Goal: Task Accomplishment & Management: Manage account settings

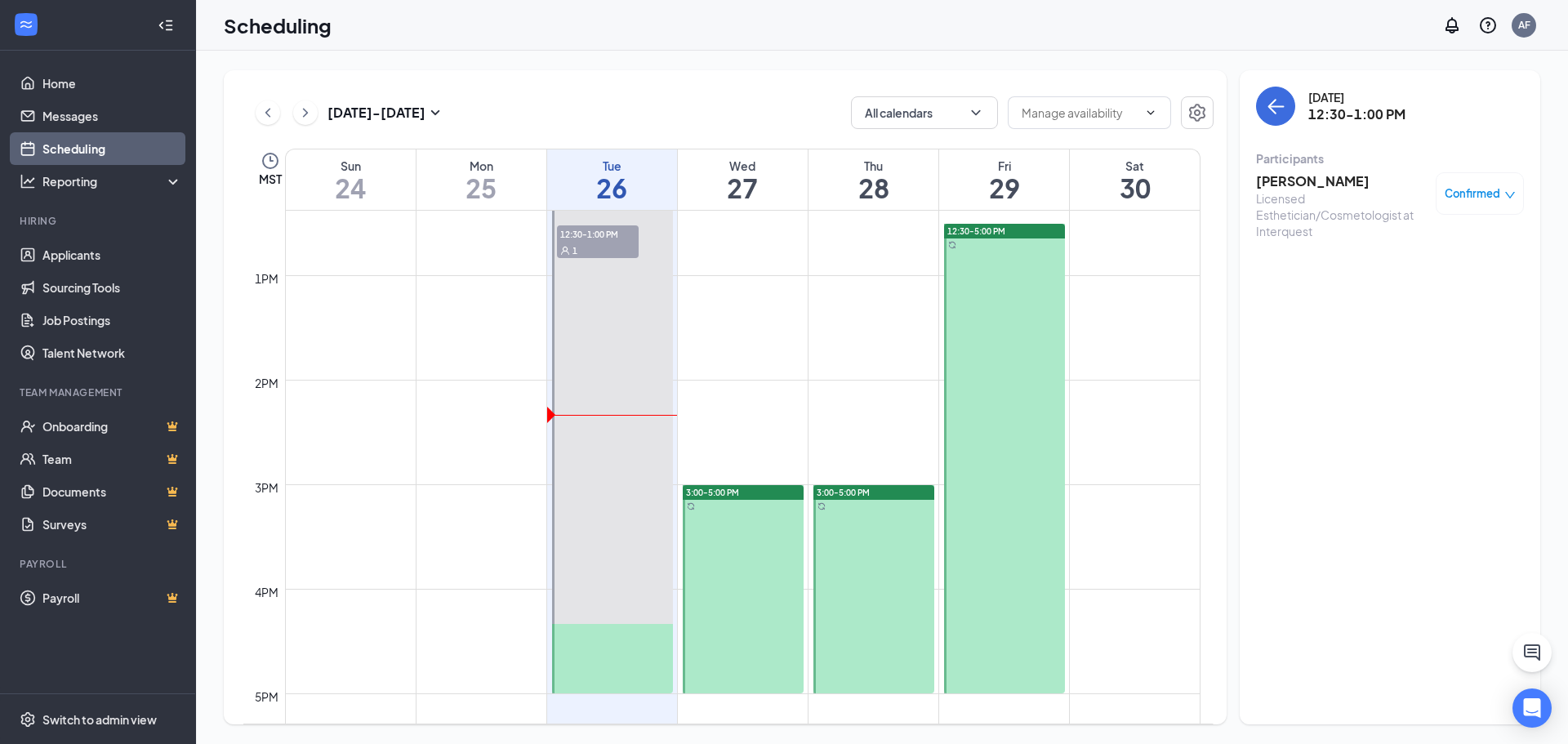
scroll to position [1293, 0]
click at [65, 259] on link "Applicants" at bounding box center [112, 254] width 140 height 32
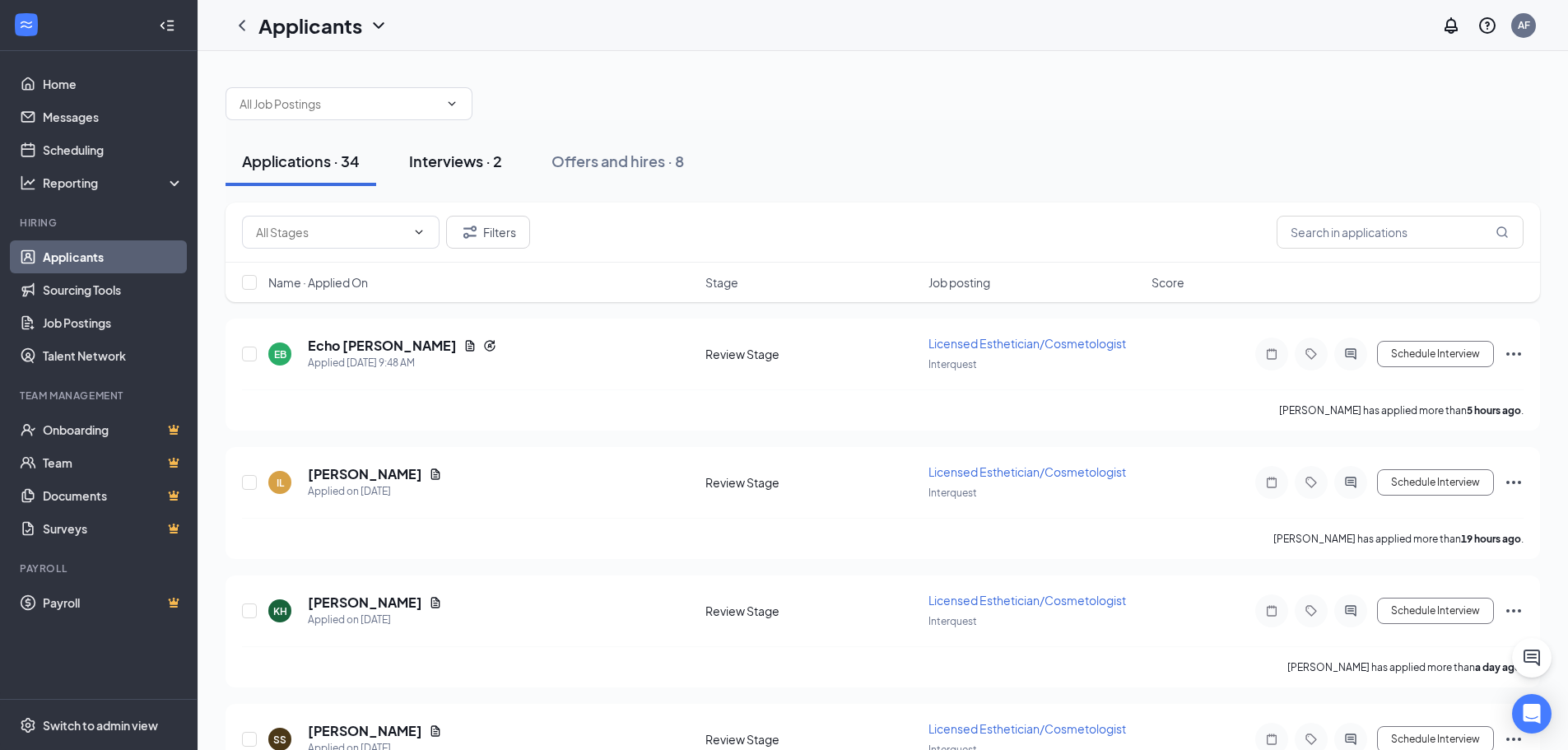
click at [490, 166] on div "Interviews · 2" at bounding box center [455, 161] width 93 height 21
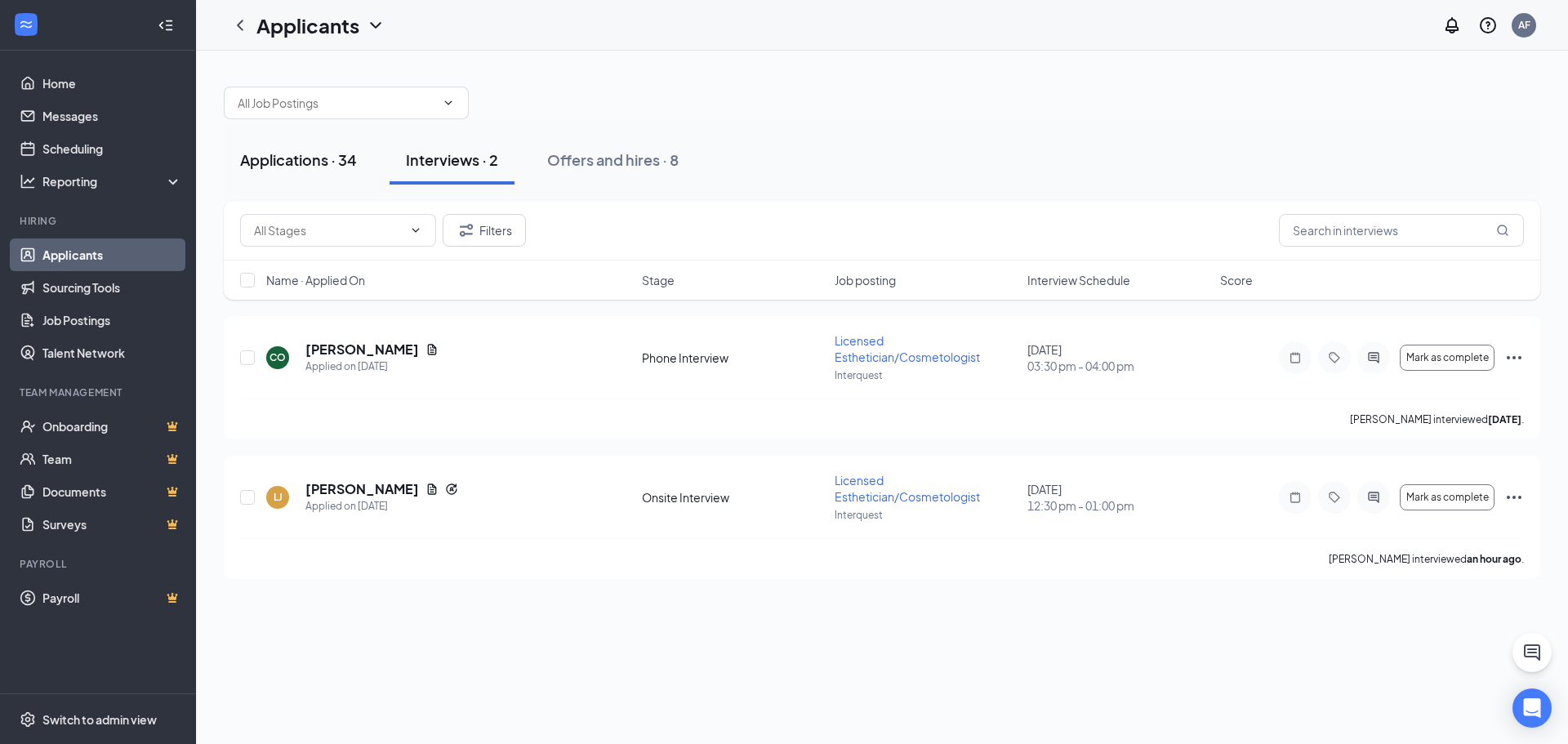
click at [285, 184] on button "Applications · 34" at bounding box center [298, 160] width 149 height 49
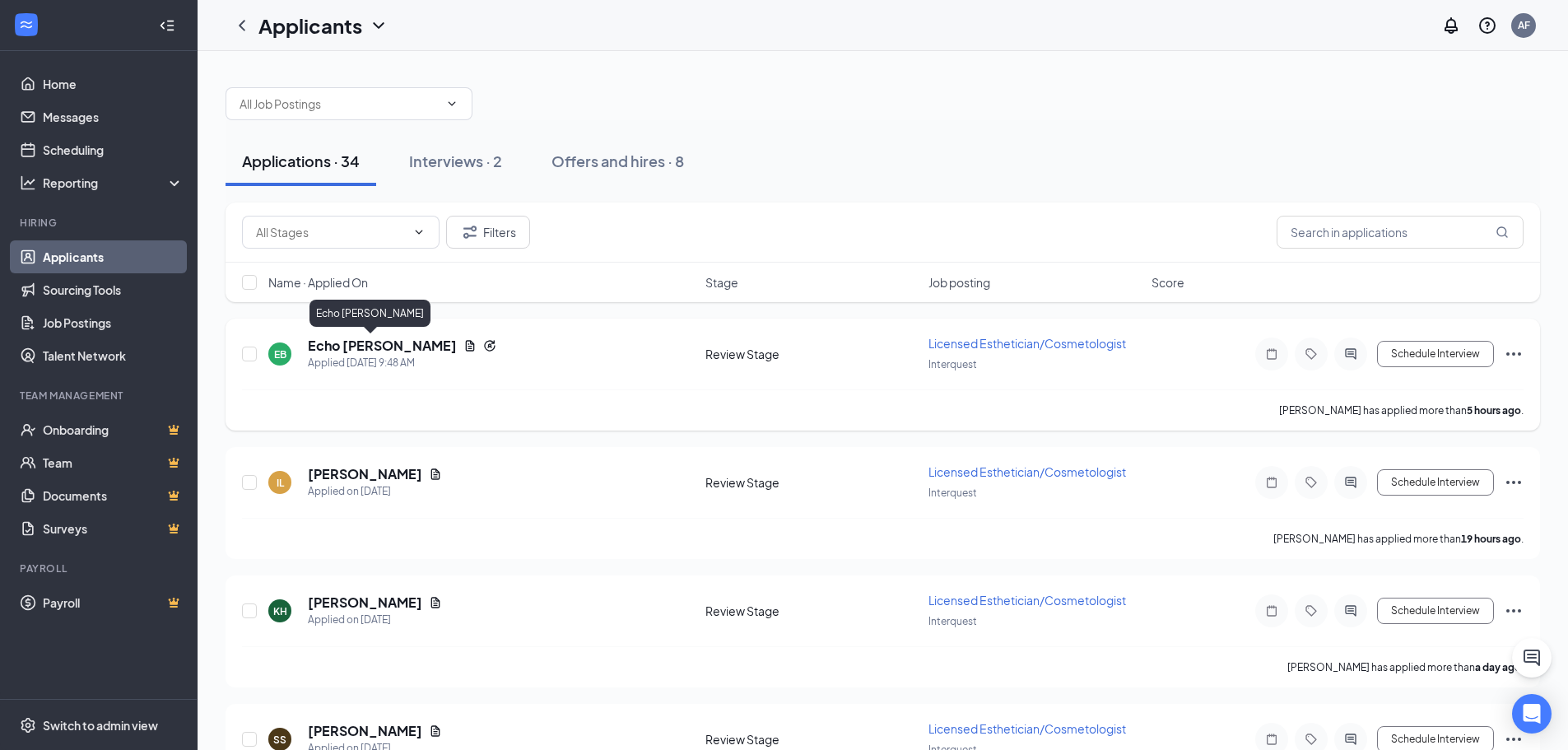
click at [324, 346] on h5 "Echo [PERSON_NAME]" at bounding box center [381, 345] width 149 height 18
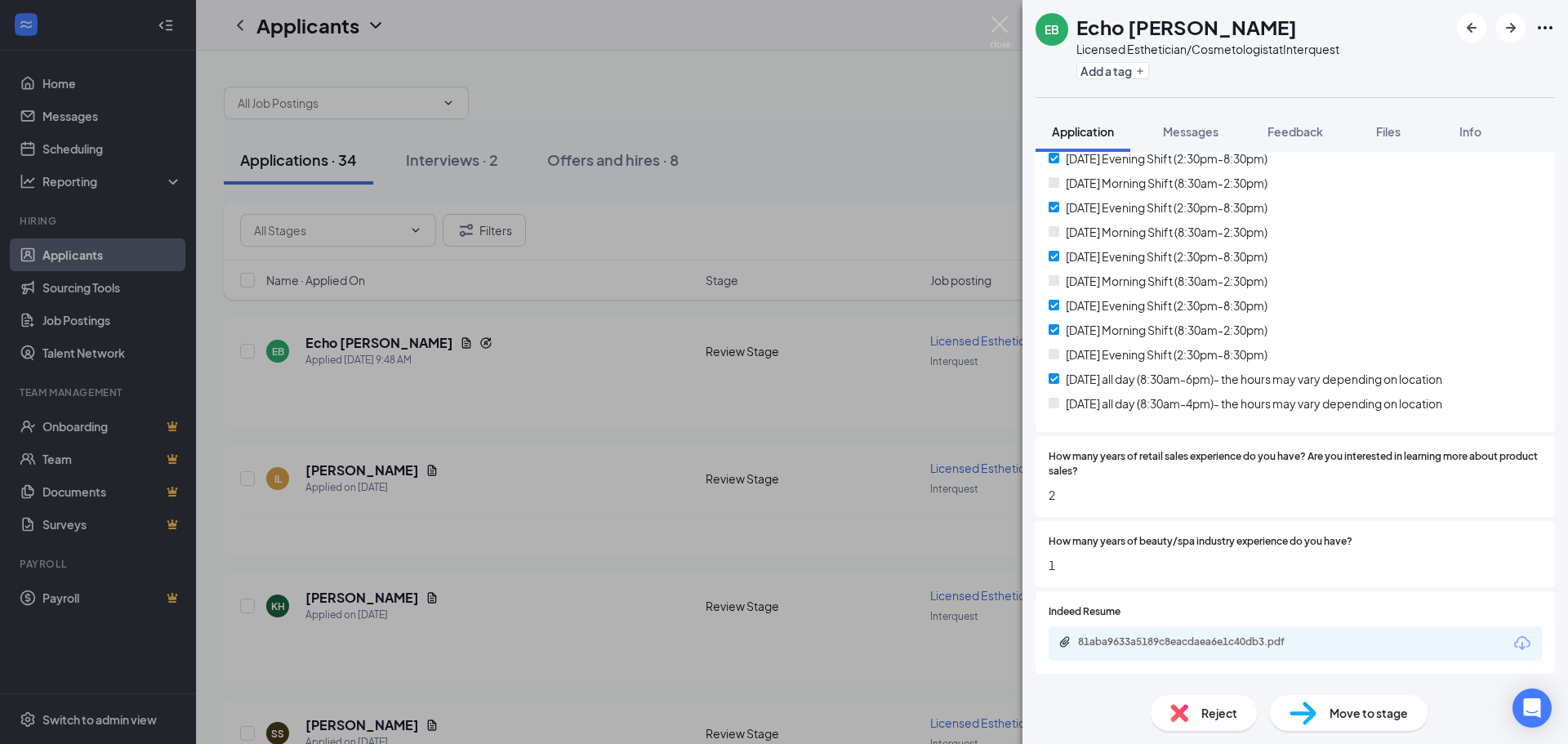
scroll to position [408, 0]
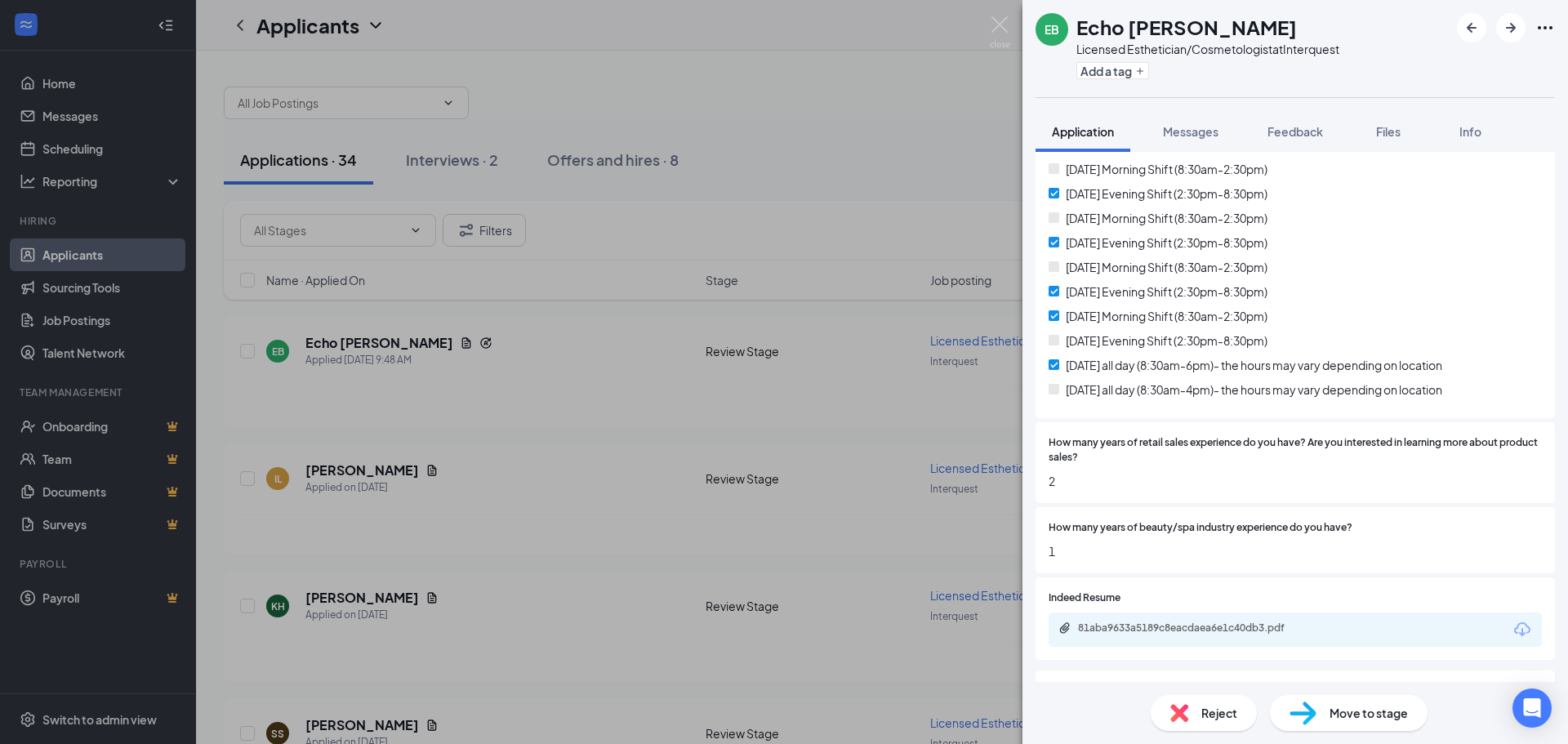
click at [1008, 15] on div "EB Echo [PERSON_NAME] Licensed Esthetician/Cosmetologist at Interquest Add a ta…" at bounding box center [784, 372] width 1568 height 744
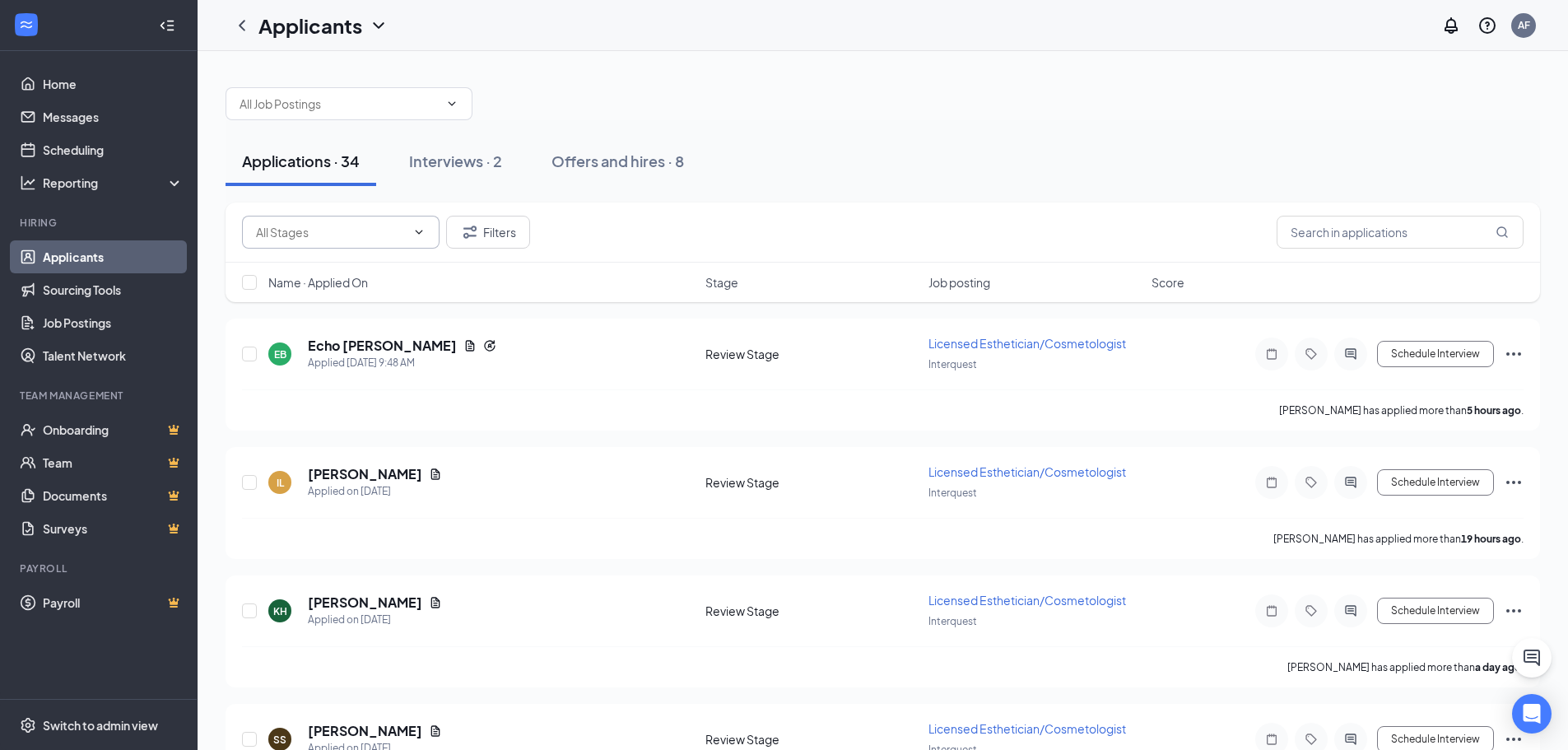
click at [321, 235] on input "text" at bounding box center [331, 232] width 150 height 18
click at [518, 236] on button "Filters" at bounding box center [488, 232] width 84 height 33
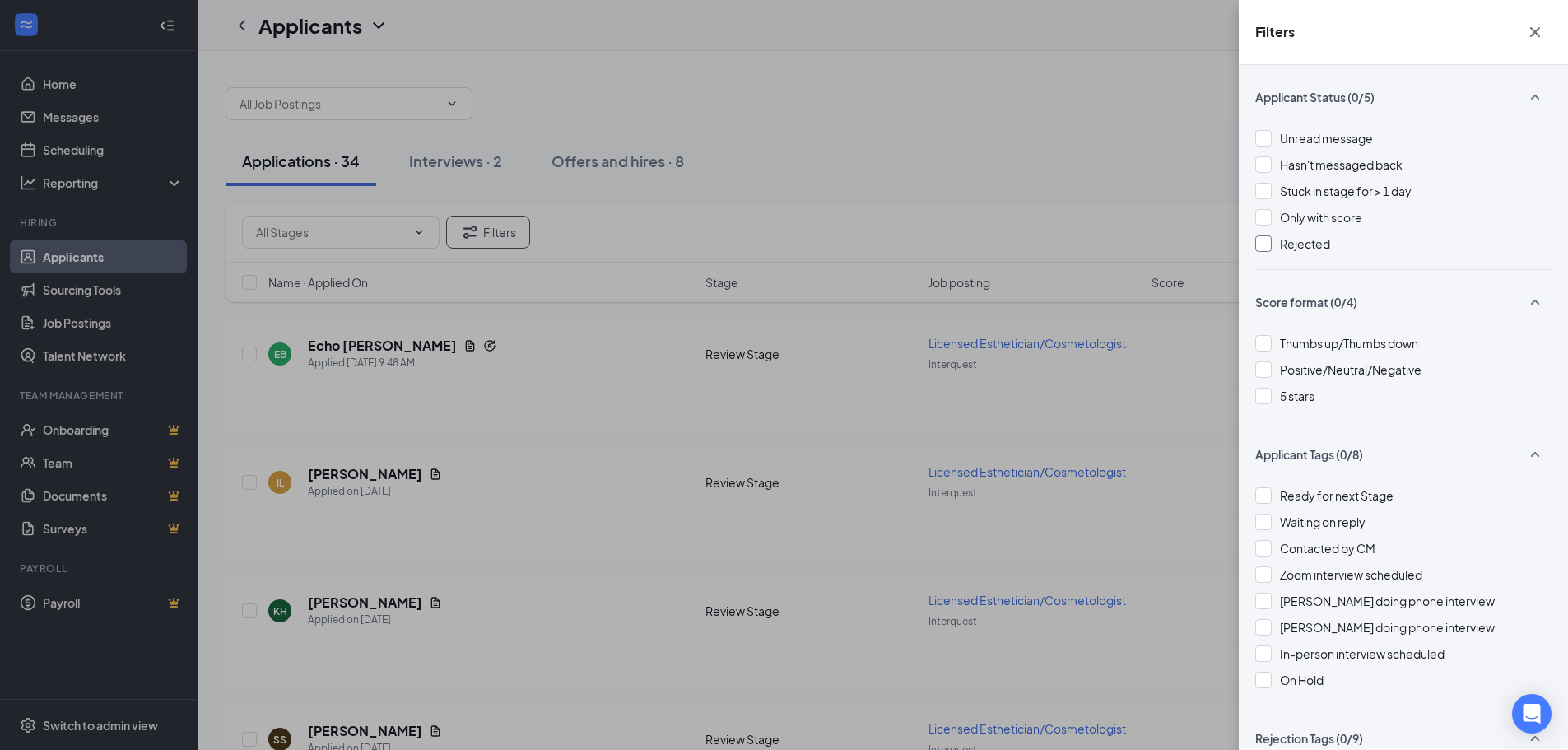
click at [1270, 238] on div at bounding box center [1264, 244] width 17 height 17
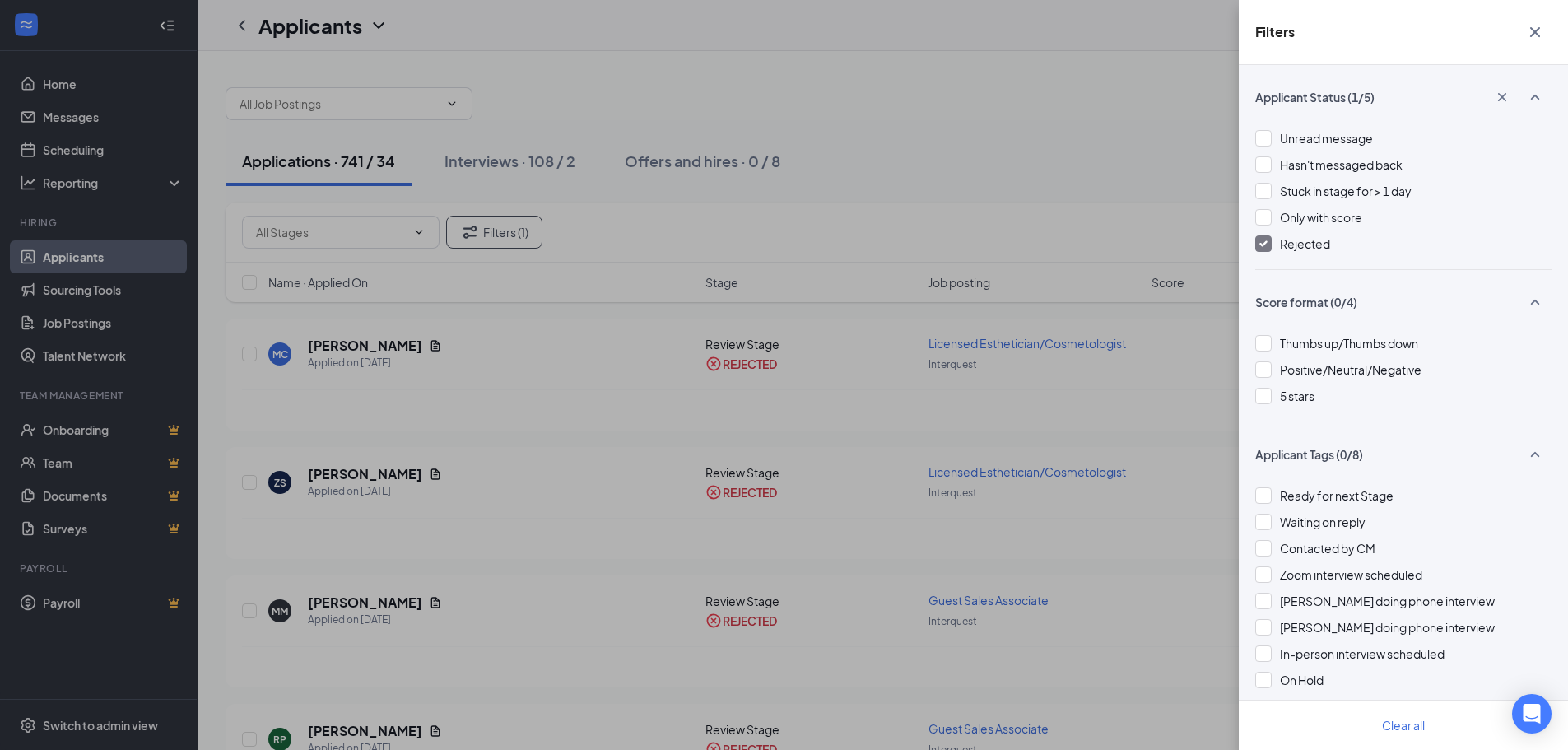
click at [993, 193] on div "Filters Applicant Status (1/5) Unread message Hasn't messaged back Stuck in sta…" at bounding box center [784, 375] width 1568 height 750
click at [1529, 30] on icon "Cross" at bounding box center [1535, 32] width 20 height 20
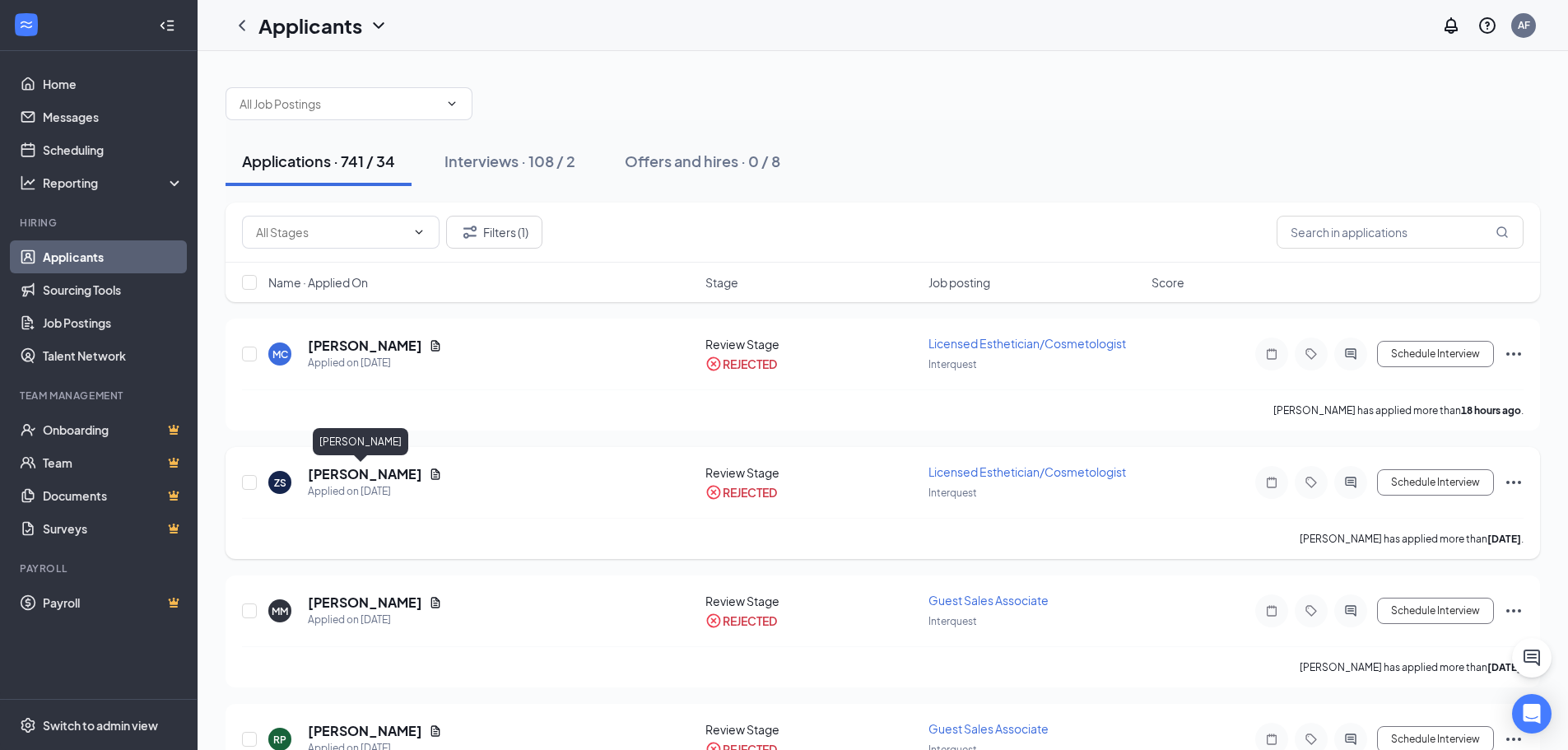
click at [352, 479] on h5 "[PERSON_NAME]" at bounding box center [365, 473] width 114 height 18
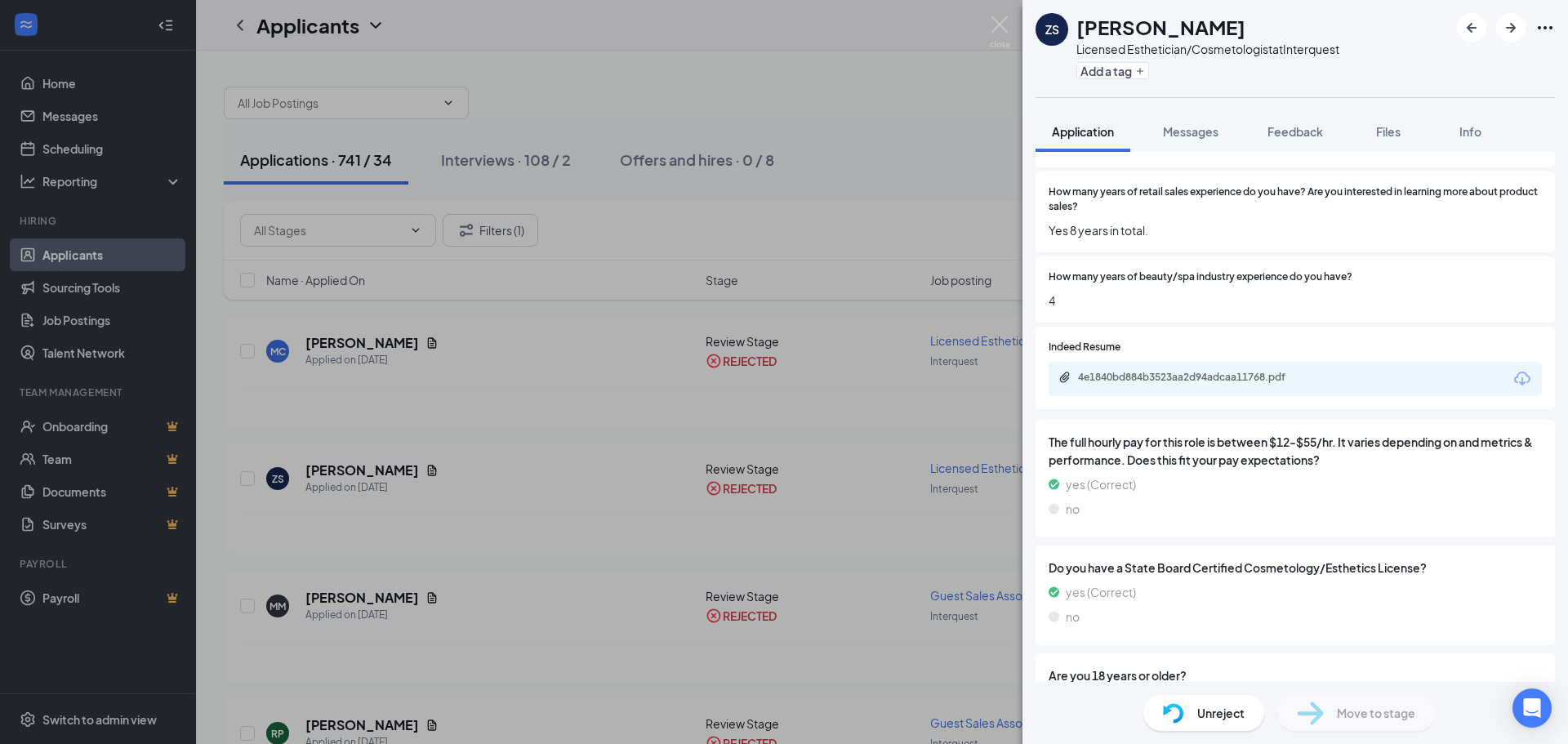
scroll to position [735, 0]
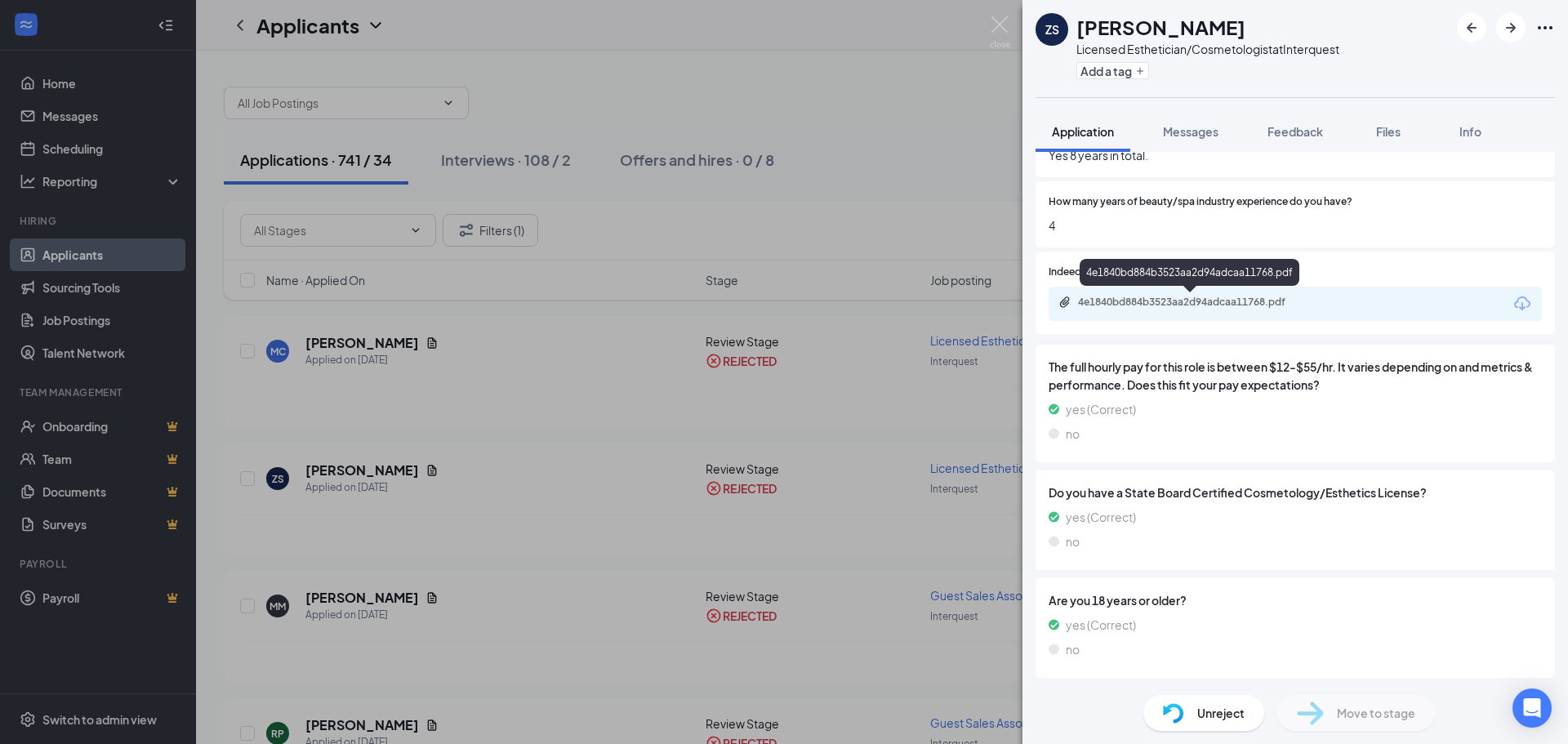
click at [1154, 298] on div "4e1840bd884b3523aa2d94adcaa11768.pdf" at bounding box center [1192, 302] width 229 height 13
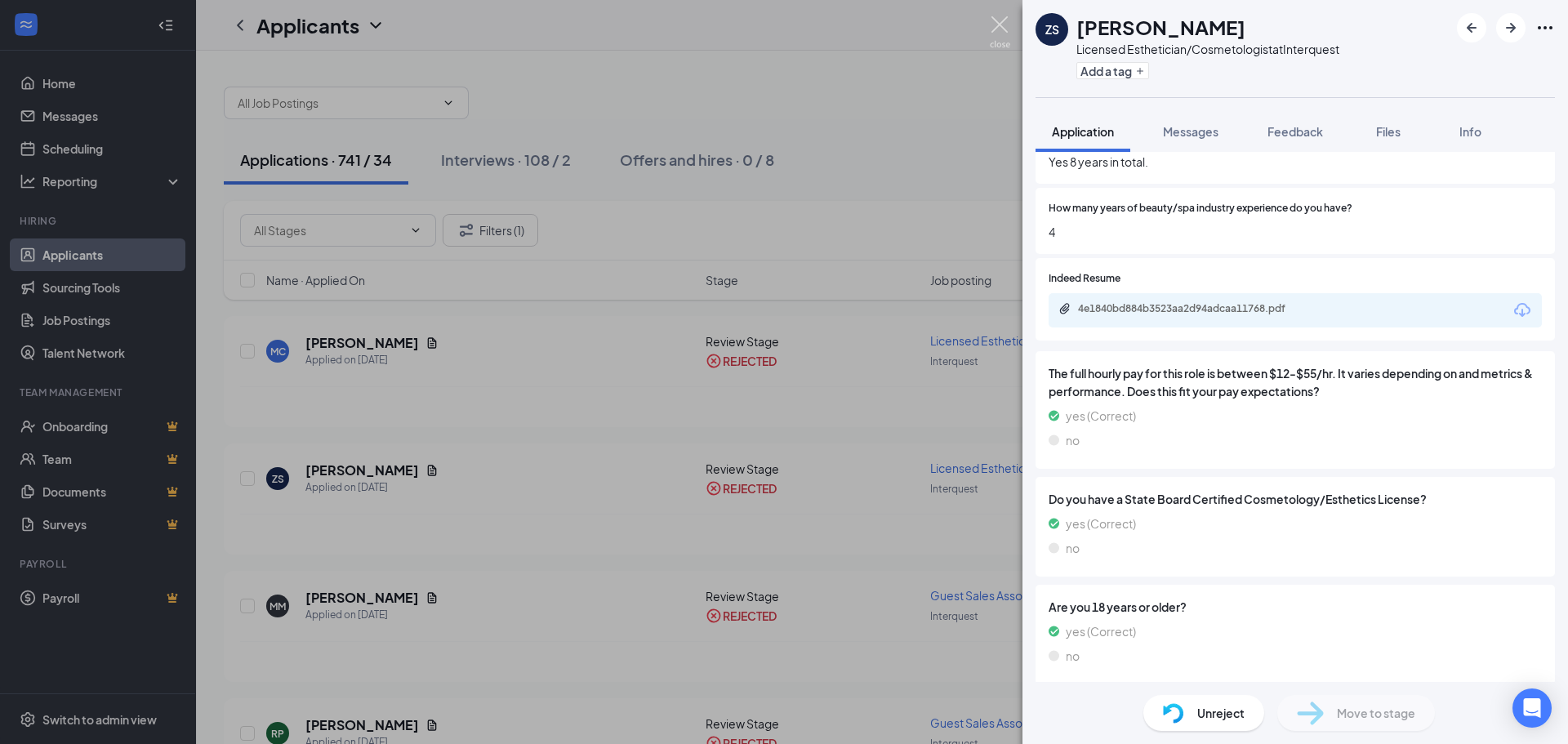
drag, startPoint x: 1001, startPoint y: 29, endPoint x: 472, endPoint y: 283, distance: 586.8
click at [1001, 28] on img at bounding box center [1000, 32] width 20 height 32
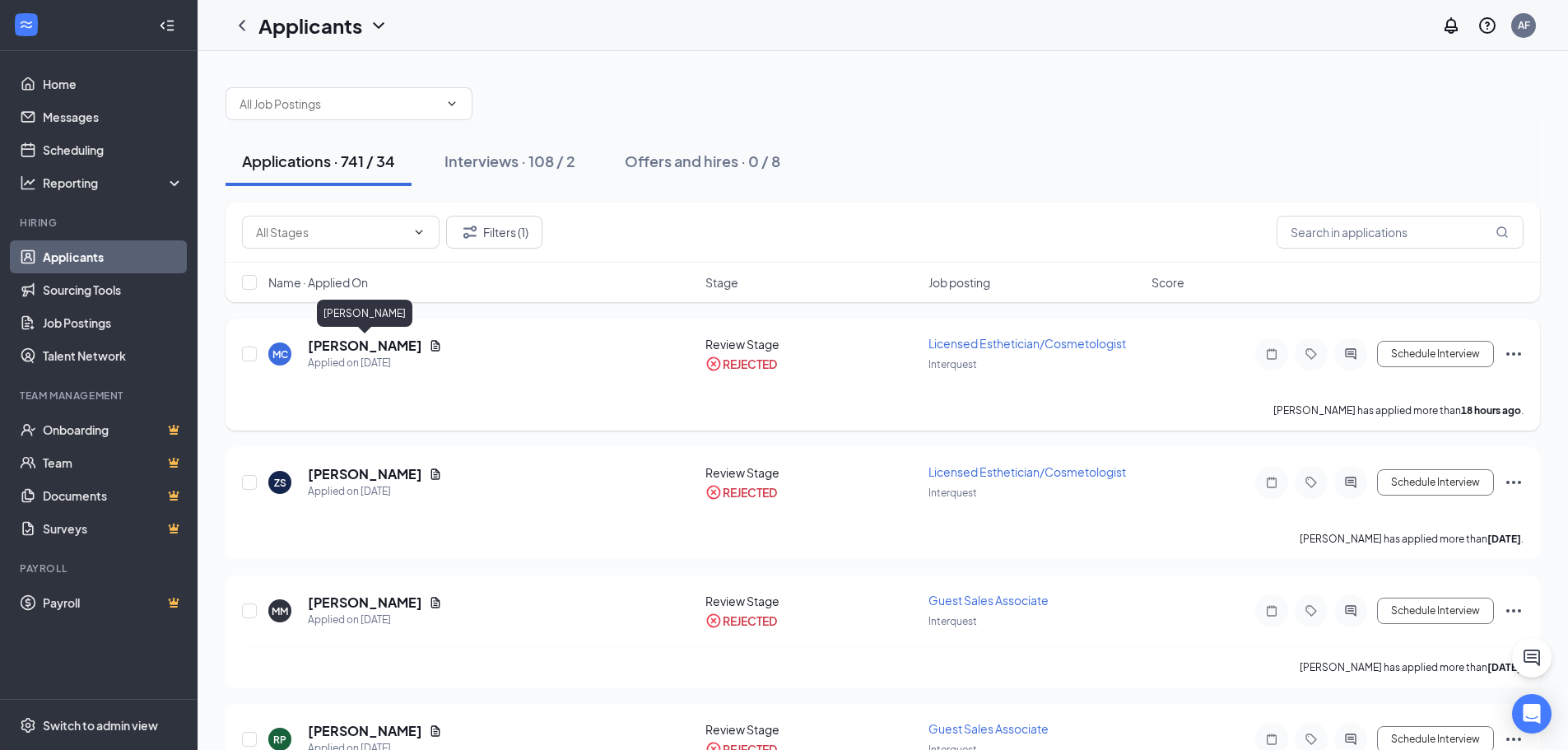
click at [318, 344] on h5 "[PERSON_NAME]" at bounding box center [365, 345] width 114 height 18
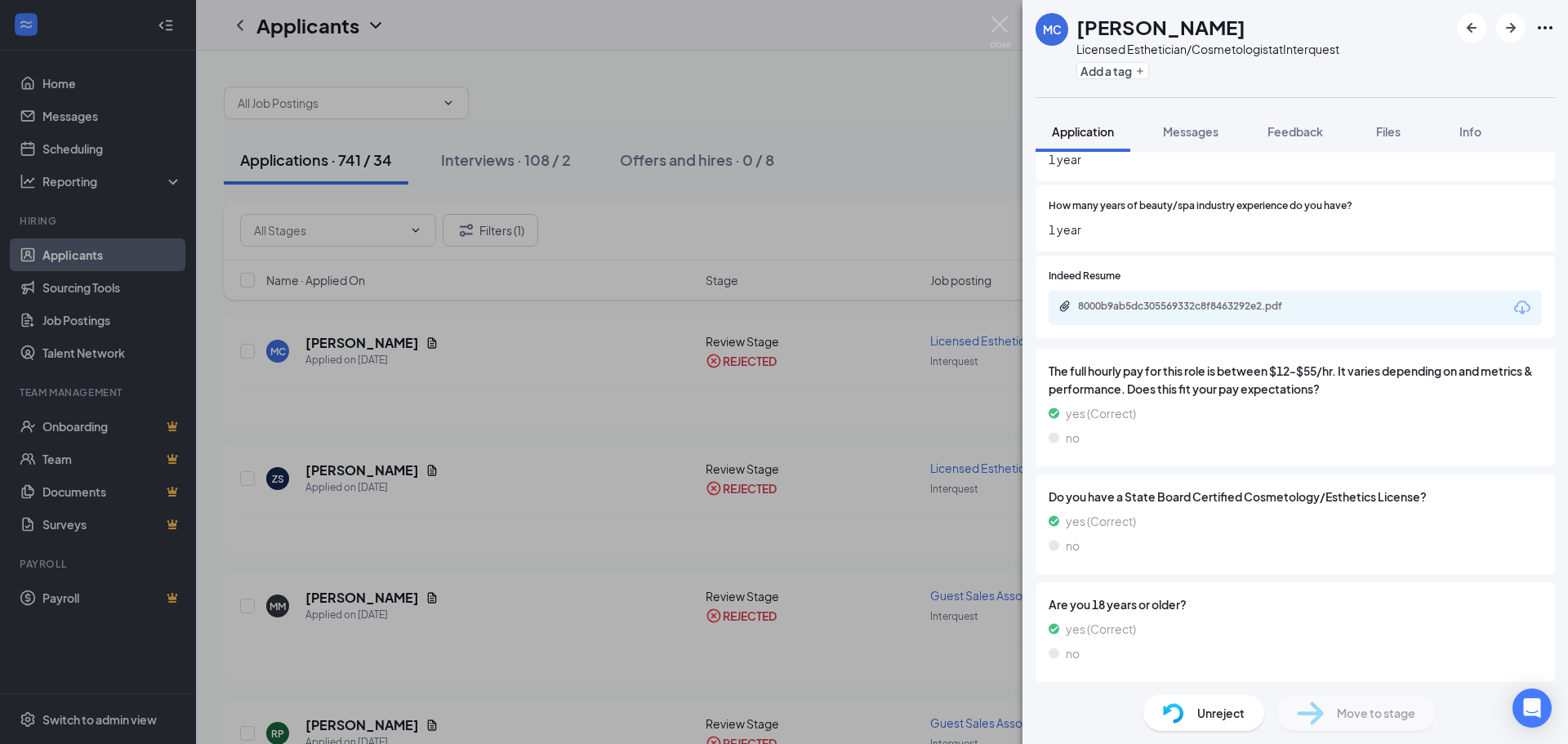
scroll to position [735, 0]
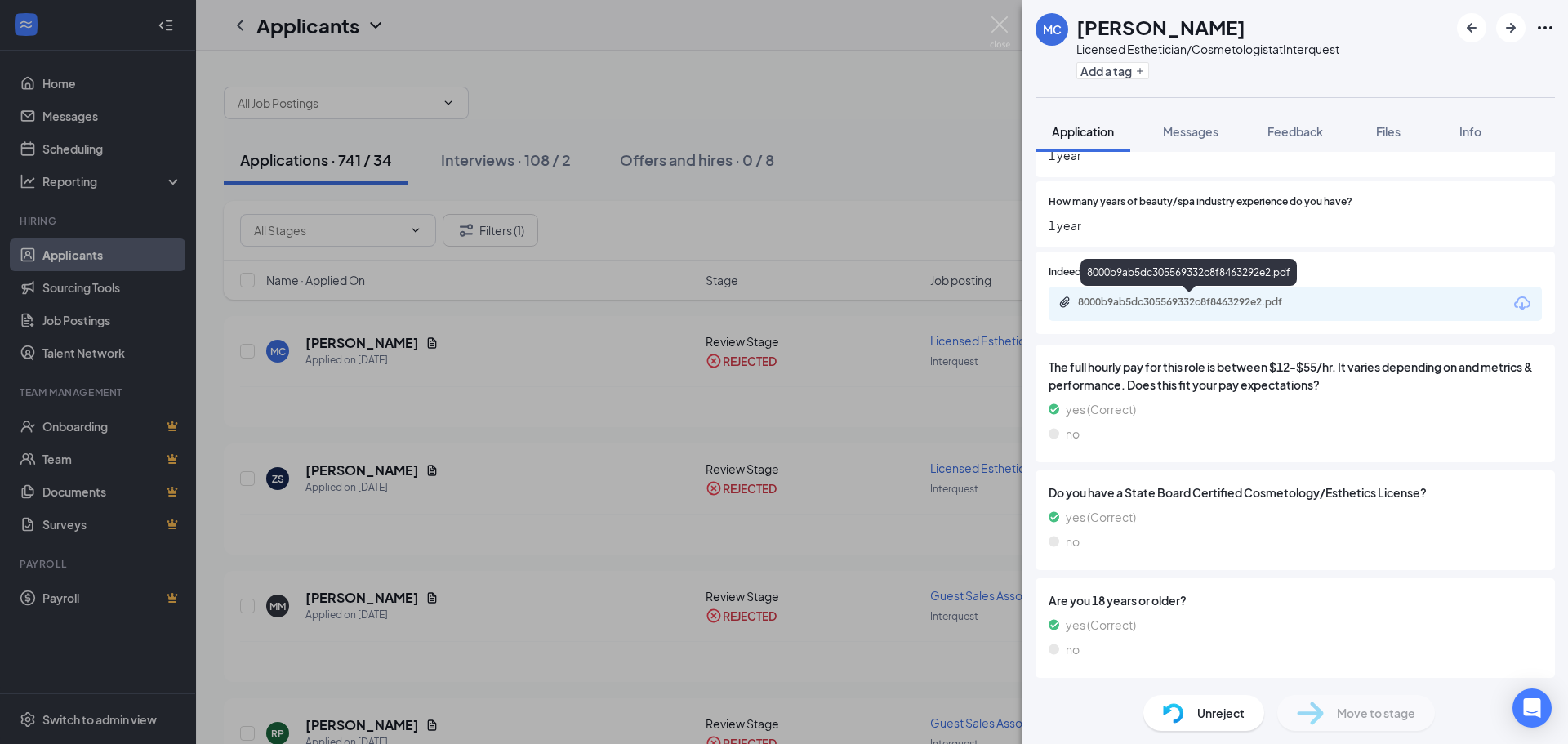
click at [1146, 287] on div "8000b9ab5dc305569332c8f8463292e2.pdf" at bounding box center [1188, 276] width 216 height 33
click at [1148, 299] on div "8000b9ab5dc305569332c8f8463292e2.pdf" at bounding box center [1192, 302] width 229 height 13
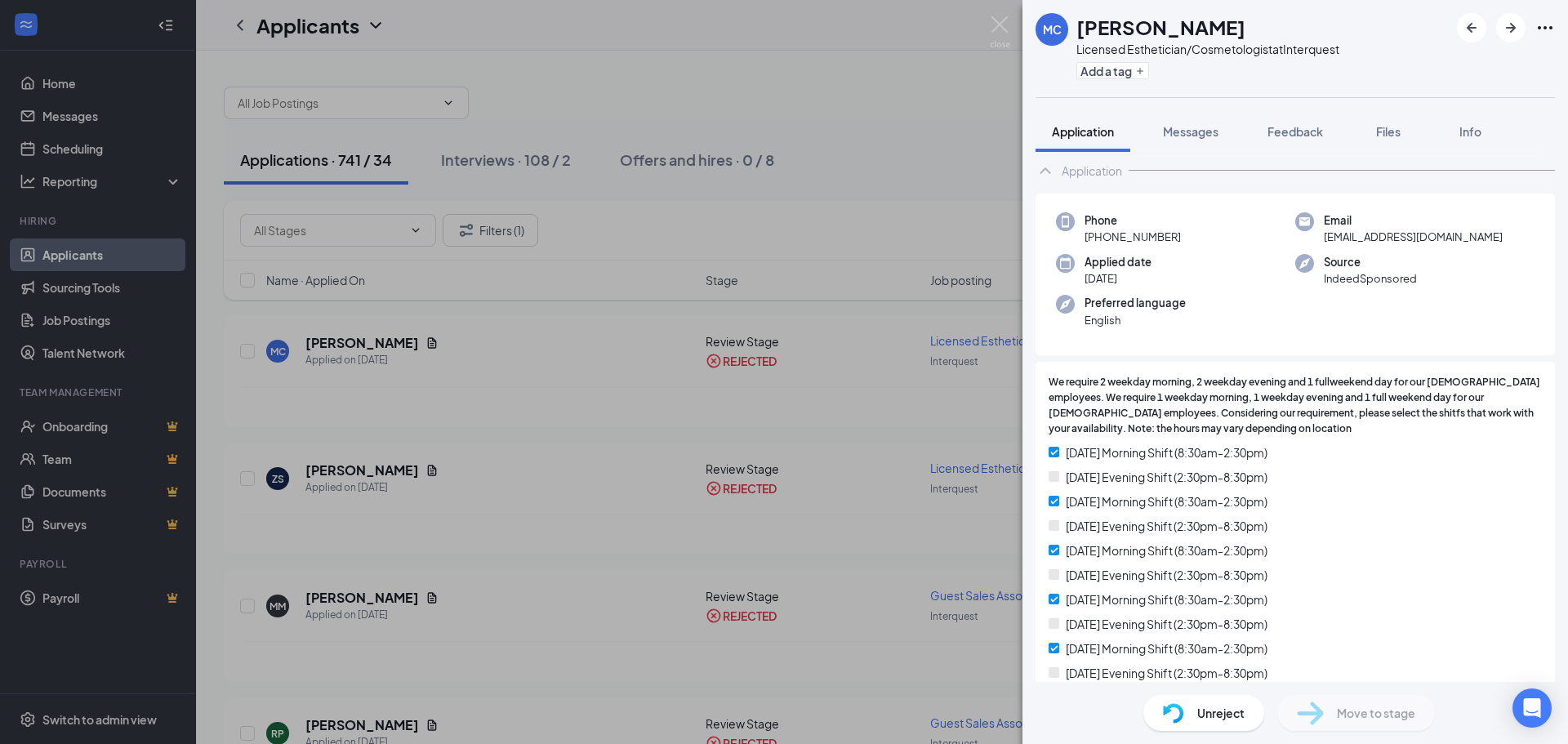
scroll to position [0, 0]
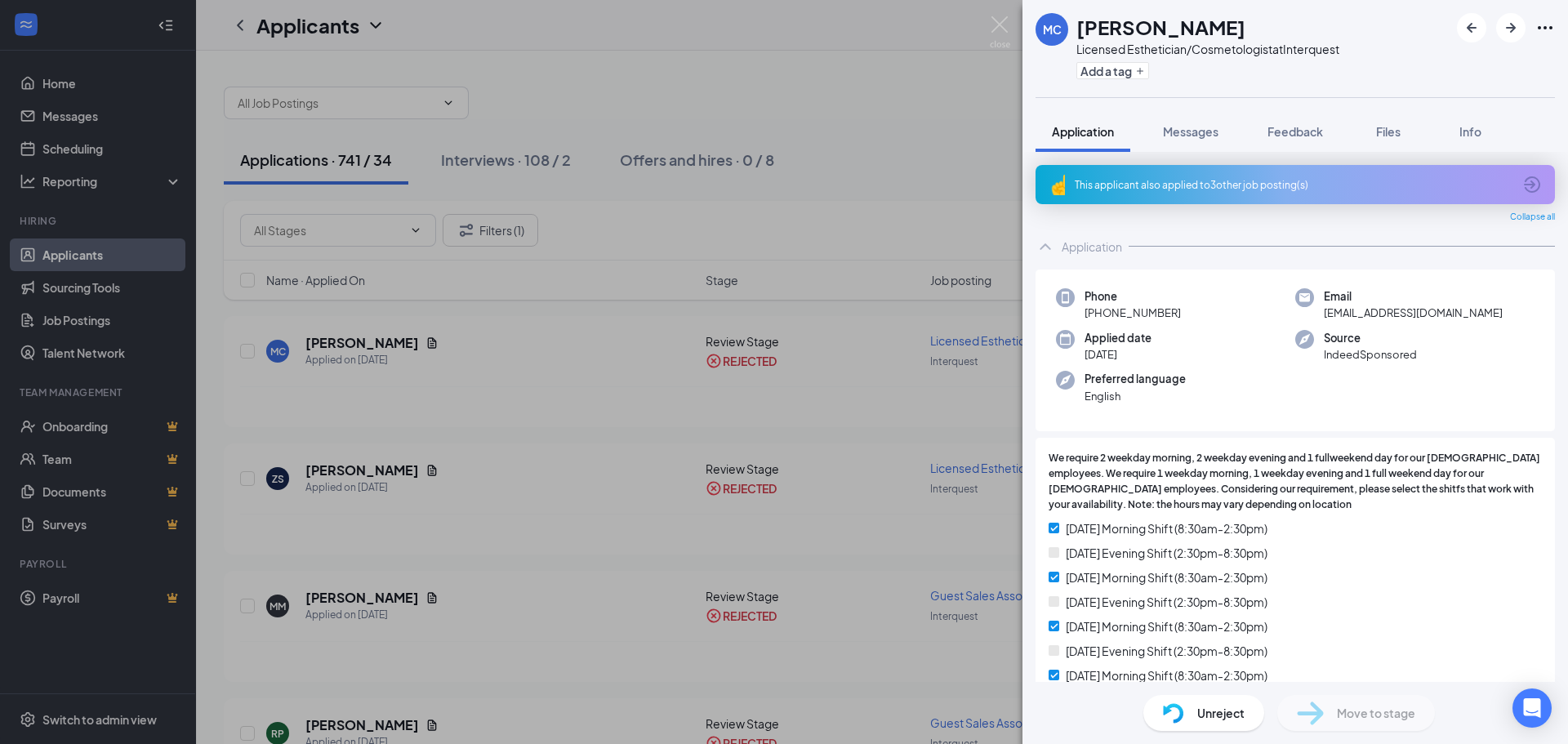
click at [1172, 311] on span "[PHONE_NUMBER]" at bounding box center [1132, 313] width 96 height 17
drag, startPoint x: 1172, startPoint y: 311, endPoint x: 1109, endPoint y: 304, distance: 63.4
click at [1109, 304] on span "[PHONE_NUMBER]" at bounding box center [1132, 313] width 96 height 17
copy span "719) 757-0417"
